Goal: Transaction & Acquisition: Purchase product/service

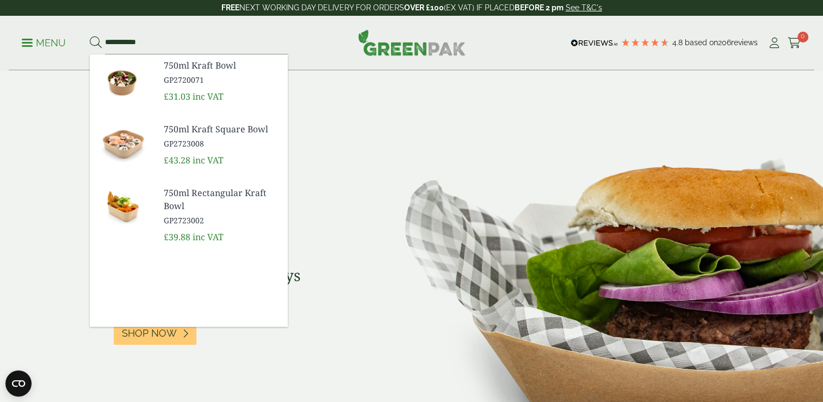
type input "**********"
click at [174, 207] on span "750ml Rectangular Kraft Bowl" at bounding box center [221, 199] width 115 height 26
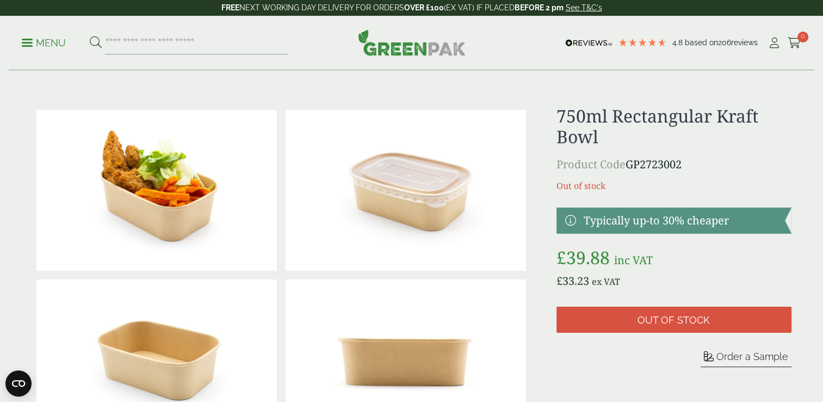
click at [396, 233] on img at bounding box center [406, 190] width 241 height 161
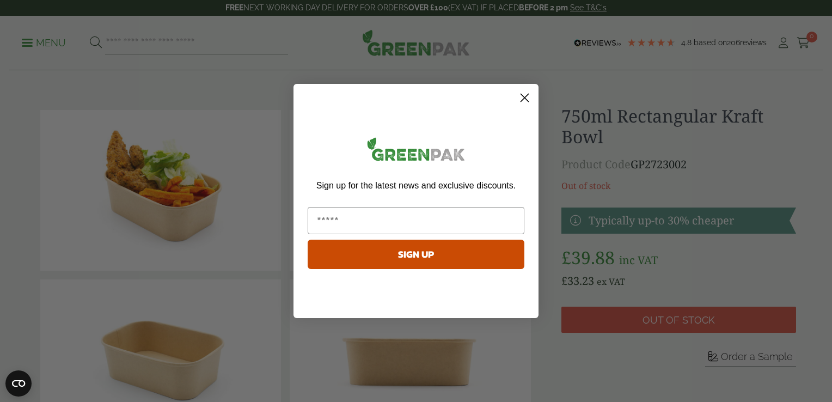
click at [525, 96] on icon "Close dialog" at bounding box center [525, 98] width 8 height 8
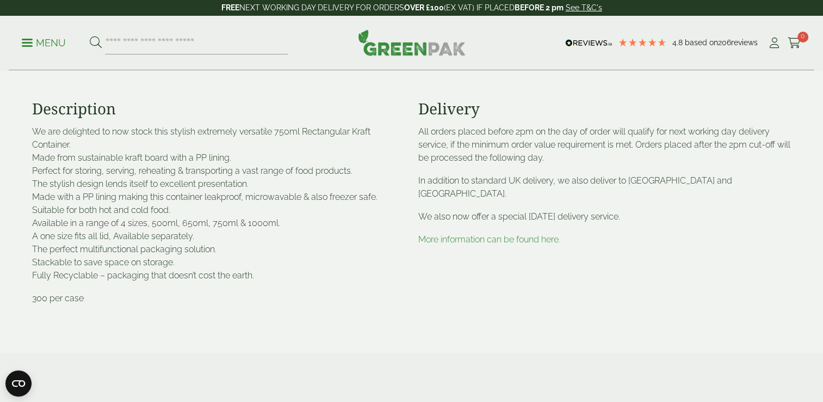
scroll to position [544, 0]
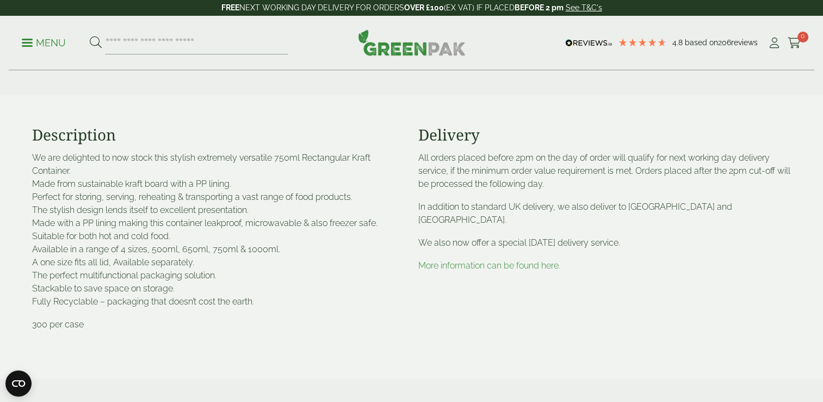
click at [491, 305] on div "Delivery All orders placed before 2pm on the day of order will qualify for next…" at bounding box center [605, 237] width 386 height 223
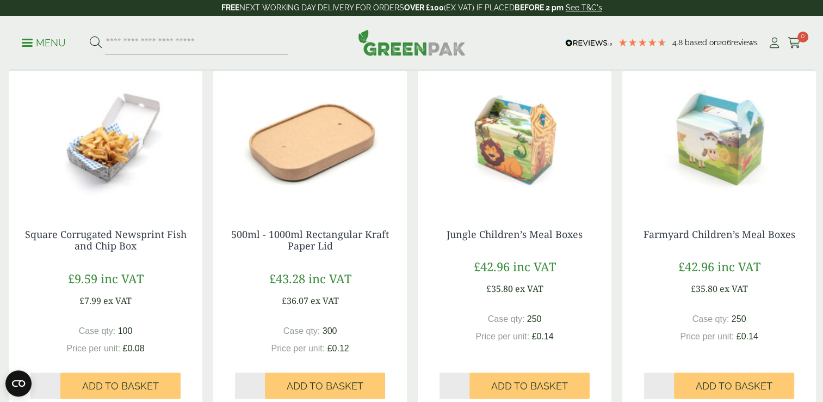
scroll to position [1034, 0]
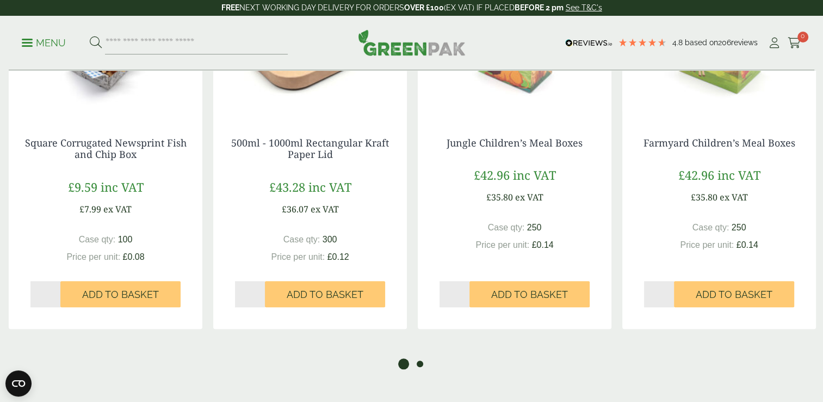
click at [420, 364] on button "2" at bounding box center [420, 363] width 11 height 11
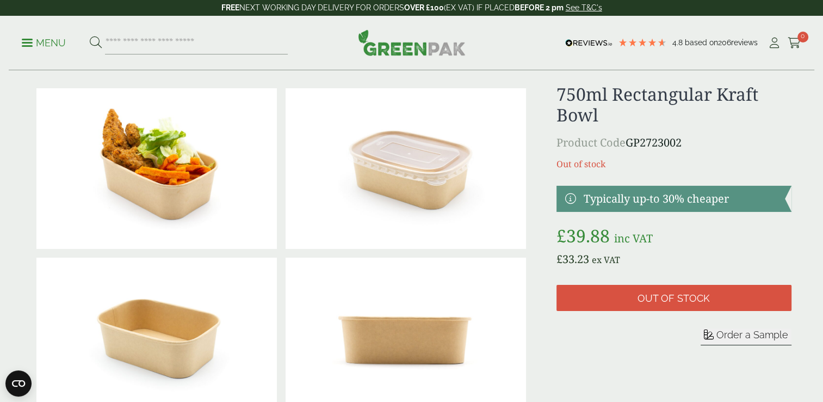
scroll to position [0, 0]
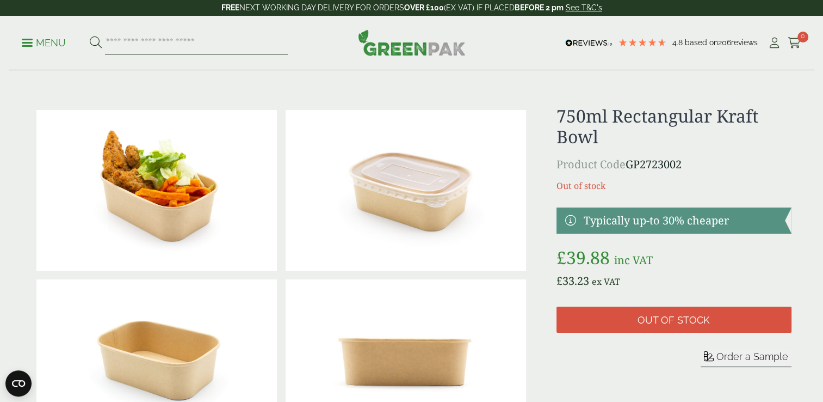
click at [223, 45] on input "search" at bounding box center [196, 43] width 183 height 23
type input "*********"
click at [90, 36] on button at bounding box center [96, 43] width 12 height 14
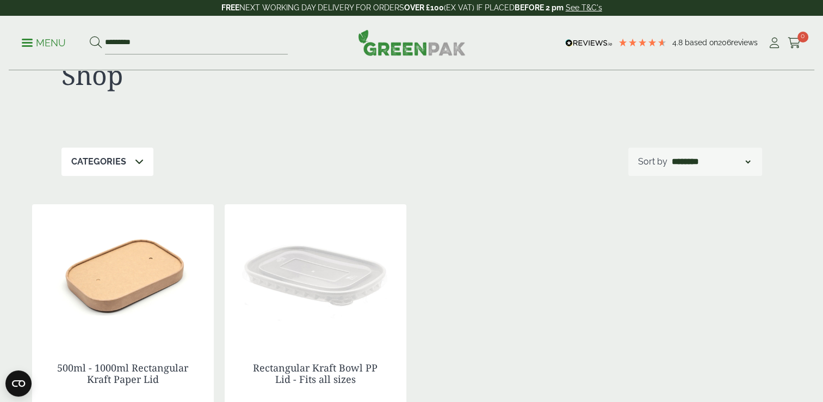
scroll to position [109, 0]
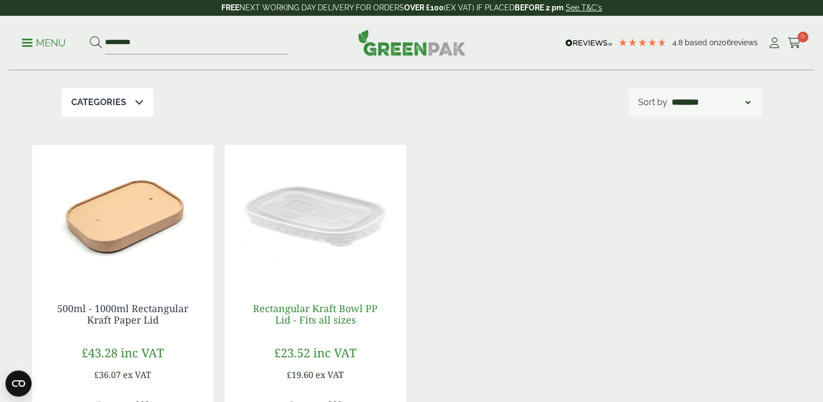
click at [327, 317] on link "Rectangular Kraft Bowl PP Lid - Fits all sizes" at bounding box center [315, 313] width 125 height 25
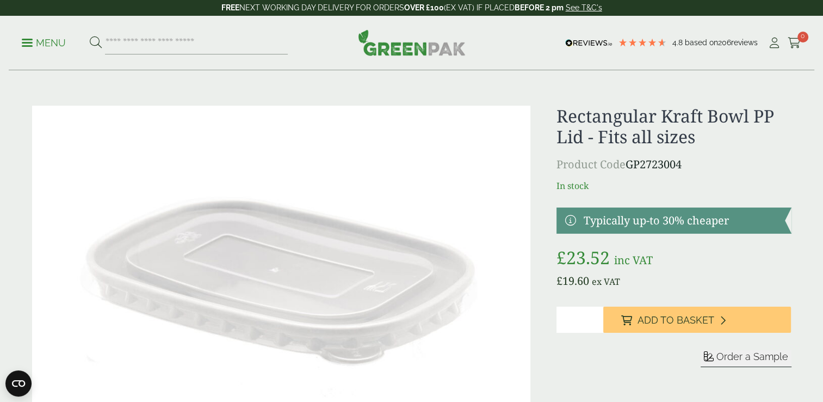
click at [394, 47] on img at bounding box center [412, 42] width 108 height 26
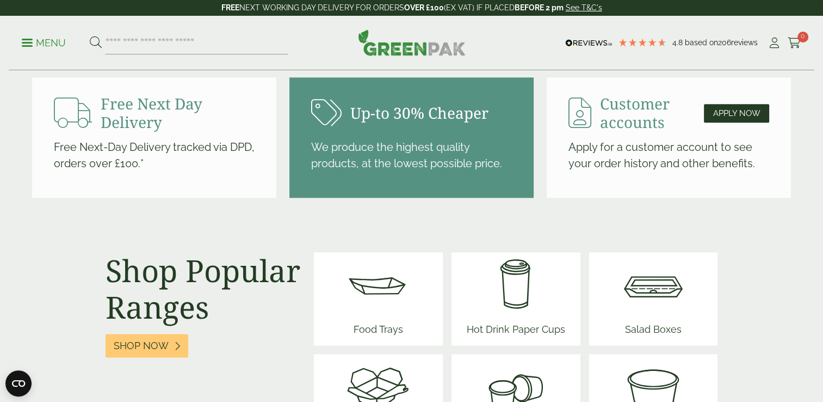
scroll to position [1082, 0]
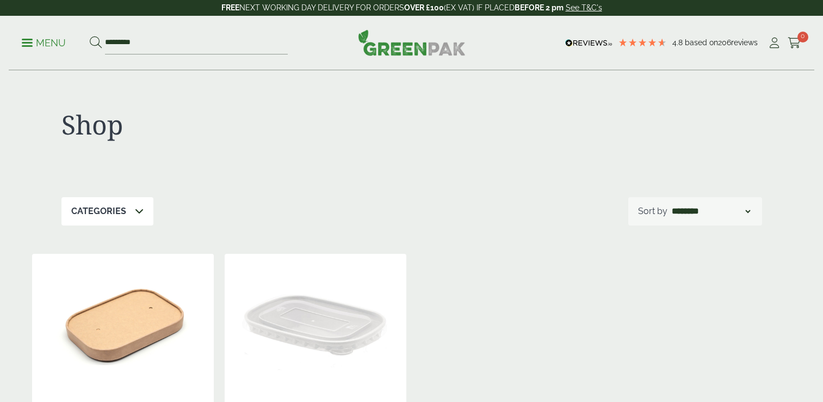
scroll to position [109, 0]
